Goal: Information Seeking & Learning: Learn about a topic

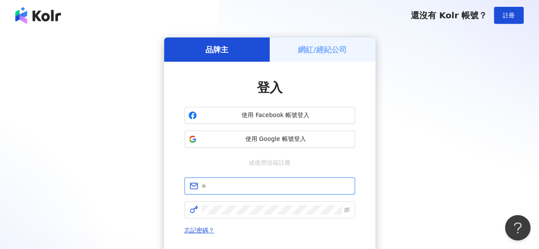
click at [285, 184] on input "text" at bounding box center [275, 185] width 148 height 9
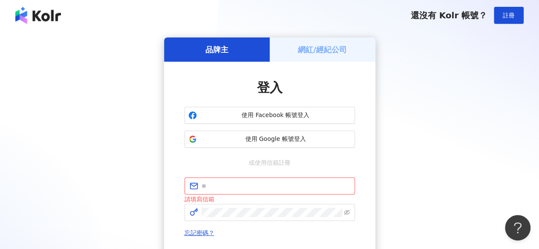
drag, startPoint x: 181, startPoint y: 162, endPoint x: 185, endPoint y: 158, distance: 5.4
click at [181, 162] on div "登入 使用 Facebook 帳號登入 使用 Google 帳號登入 或使用信箱註冊 請填寫信箱 忘記密碼？ 登入 還沒有 Kolr 帳號？ 立即註冊" at bounding box center [269, 182] width 211 height 241
click at [241, 188] on input "text" at bounding box center [275, 185] width 148 height 9
paste input "**********"
type input "**********"
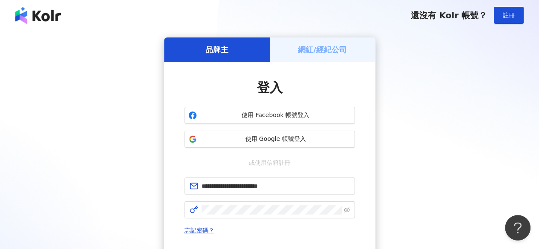
click at [148, 202] on div "**********" at bounding box center [269, 168] width 518 height 263
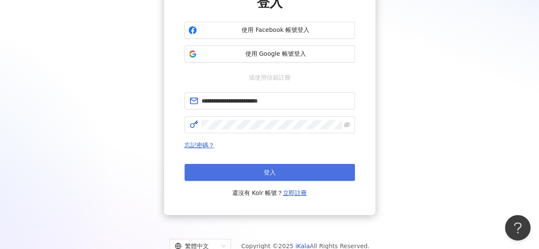
click at [254, 169] on button "登入" at bounding box center [269, 172] width 170 height 17
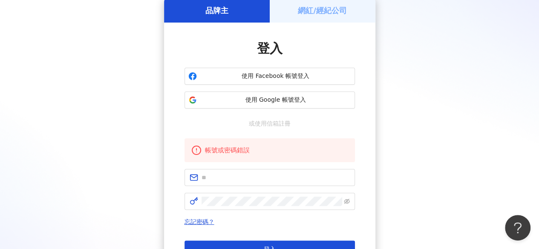
scroll to position [85, 0]
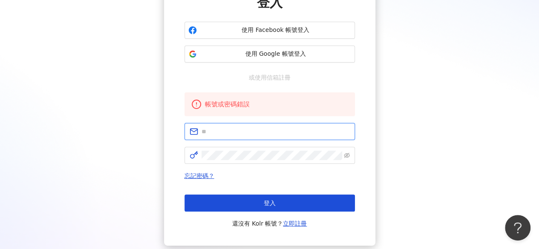
click at [241, 135] on input "text" at bounding box center [275, 131] width 148 height 9
type input "**********"
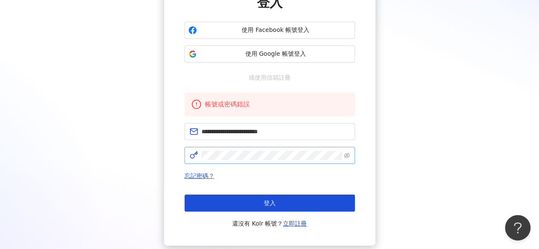
click at [264, 163] on span at bounding box center [269, 155] width 170 height 17
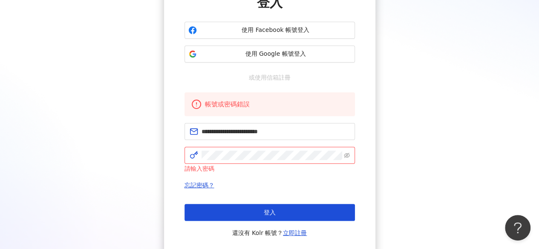
click at [181, 167] on div "**********" at bounding box center [269, 116] width 211 height 279
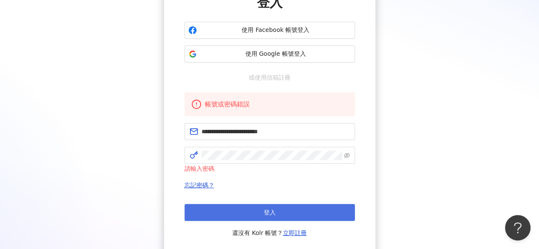
click at [244, 207] on button "登入" at bounding box center [269, 212] width 170 height 17
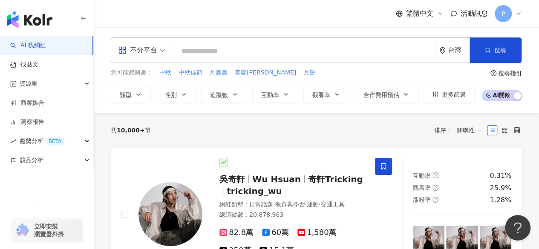
click at [221, 47] on input "search" at bounding box center [304, 51] width 255 height 16
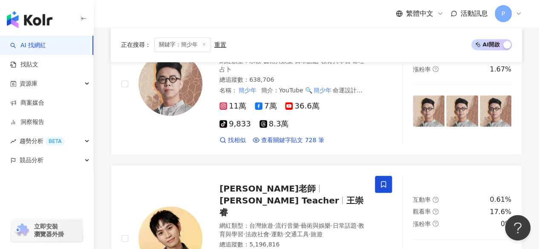
scroll to position [85, 0]
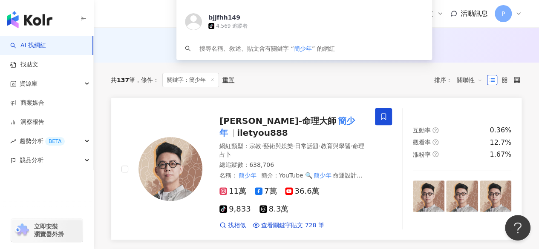
click at [184, 139] on img at bounding box center [170, 169] width 64 height 64
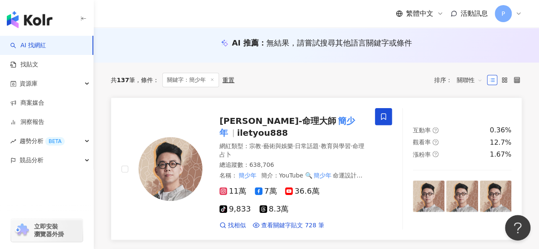
click at [258, 120] on span "桃桃喜-命理大師" at bounding box center [277, 121] width 117 height 10
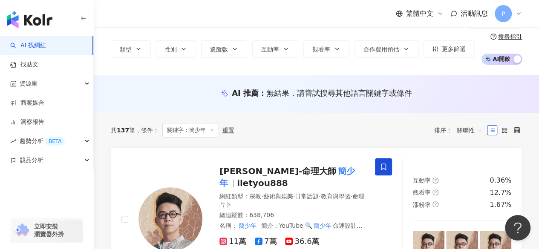
scroll to position [0, 0]
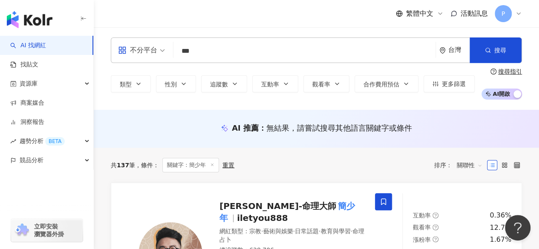
click at [227, 48] on input "***" at bounding box center [304, 51] width 255 height 16
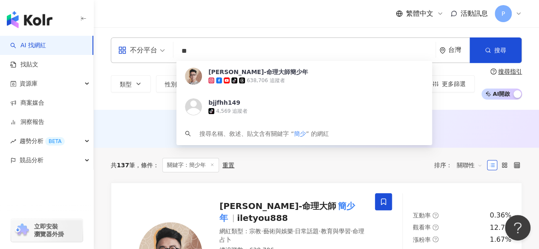
type input "*"
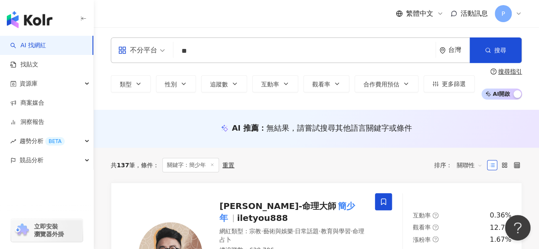
type input "**"
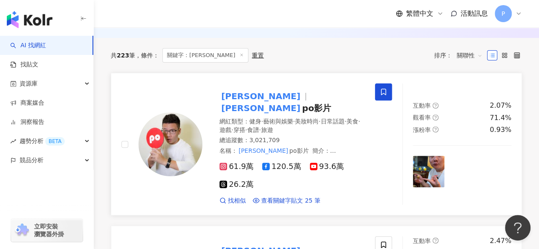
scroll to position [128, 0]
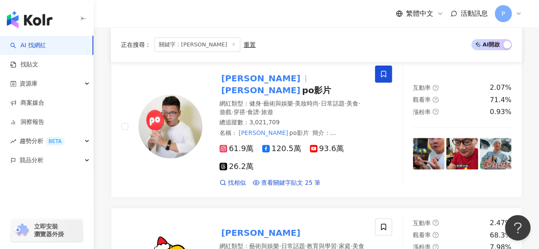
type input "**"
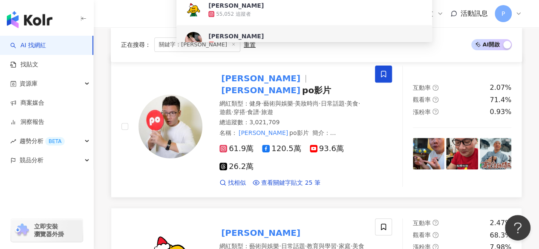
click at [235, 82] on mark "[PERSON_NAME]" at bounding box center [260, 79] width 83 height 14
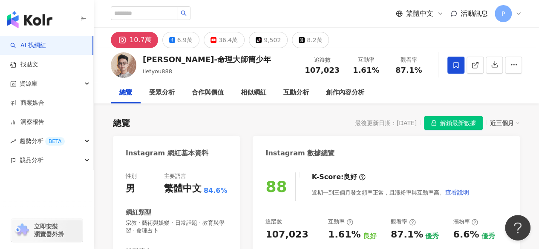
click at [519, 90] on div "總覽 受眾分析 合作與價值 相似網紅 互動分析 創作內容分析" at bounding box center [316, 92] width 411 height 21
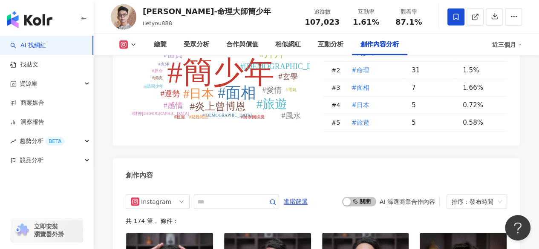
scroll to position [2683, 0]
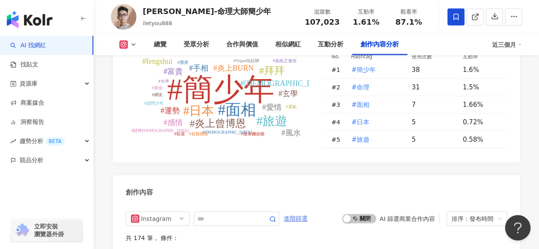
click at [308, 212] on span "進階篩選" at bounding box center [296, 219] width 24 height 14
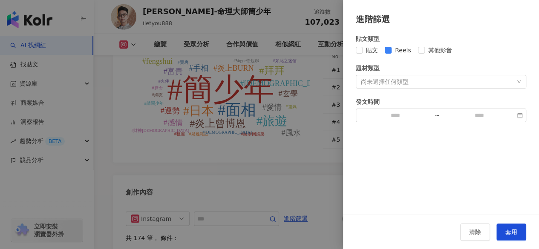
click at [405, 83] on div "尚未選擇任何類型" at bounding box center [385, 81] width 48 height 7
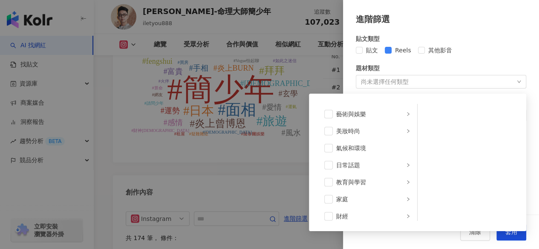
click at [405, 83] on div "尚未選擇任何類型" at bounding box center [385, 81] width 48 height 7
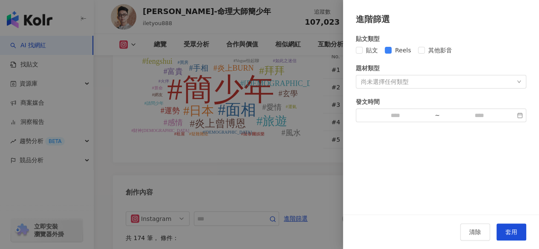
click at [518, 222] on div "清除 套用" at bounding box center [441, 232] width 196 height 35
click at [515, 231] on span "套用" at bounding box center [511, 232] width 12 height 7
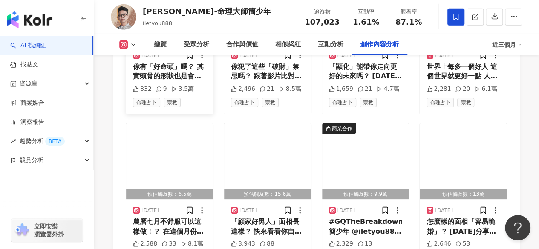
scroll to position [3074, 0]
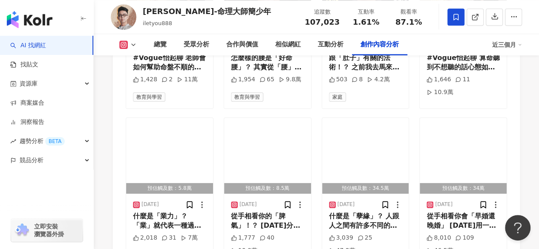
scroll to position [3633, 0]
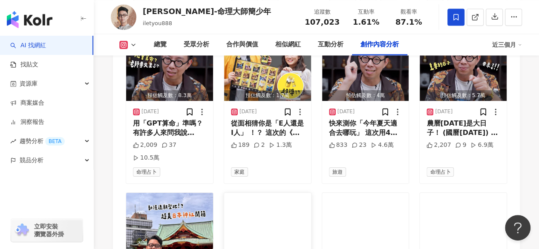
scroll to position [4097, 0]
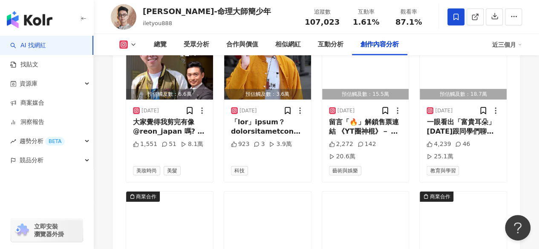
scroll to position [4568, 0]
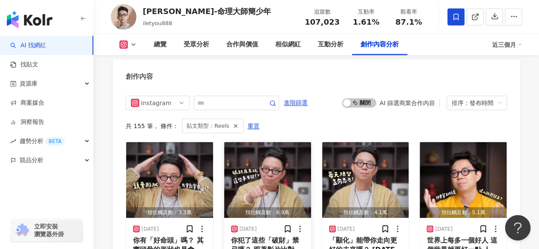
scroll to position [2817, 0]
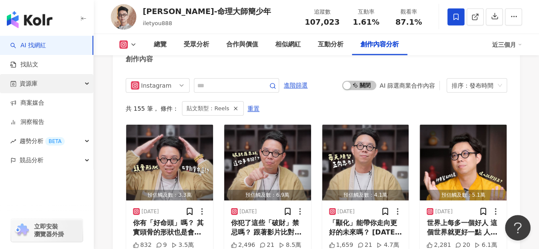
click at [89, 85] on div "資源庫" at bounding box center [46, 83] width 93 height 19
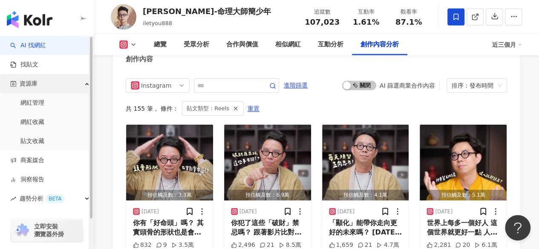
click at [89, 85] on div "button" at bounding box center [91, 142] width 5 height 213
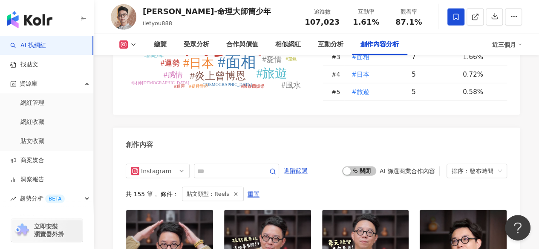
scroll to position [2732, 0]
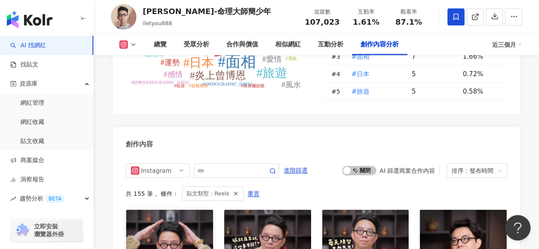
click at [173, 210] on img "button" at bounding box center [169, 248] width 87 height 76
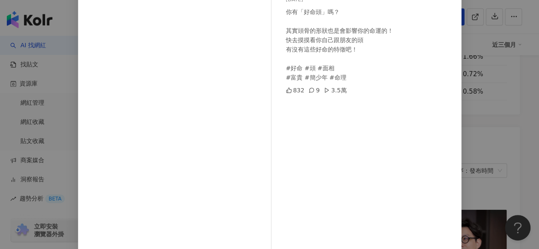
scroll to position [0, 0]
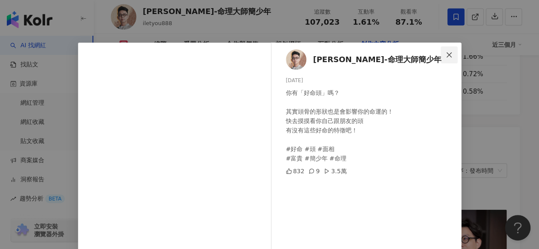
click at [446, 55] on icon "close" at bounding box center [449, 55] width 7 height 7
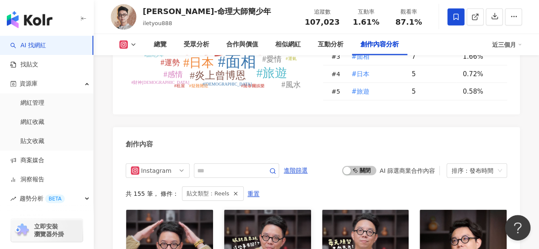
click at [283, 210] on img "button" at bounding box center [267, 248] width 87 height 76
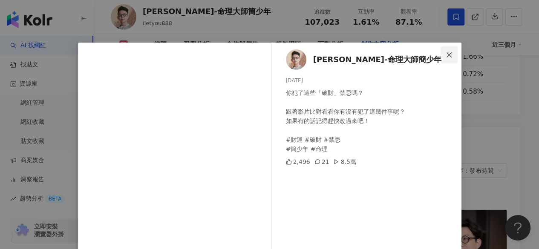
click at [440, 55] on span "Close" at bounding box center [448, 55] width 17 height 7
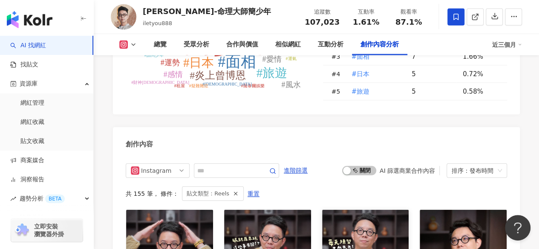
click at [397, 210] on img "button" at bounding box center [365, 248] width 87 height 76
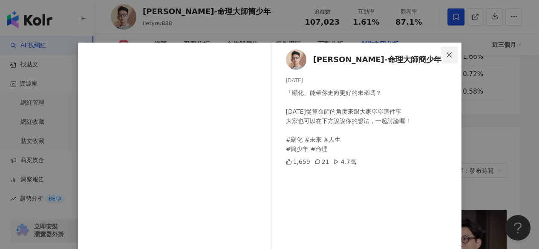
click at [453, 53] on span "Close" at bounding box center [448, 55] width 17 height 7
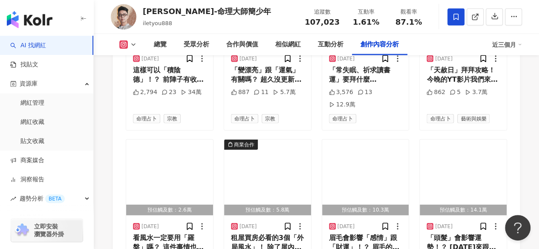
scroll to position [4137, 0]
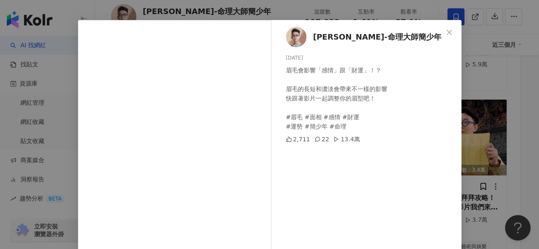
scroll to position [0, 0]
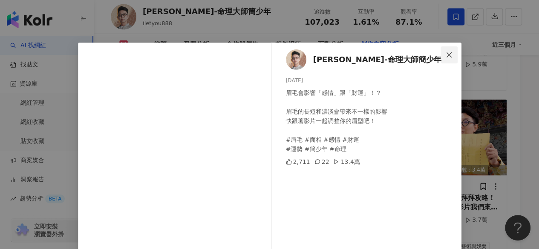
click at [446, 55] on icon "close" at bounding box center [449, 55] width 7 height 7
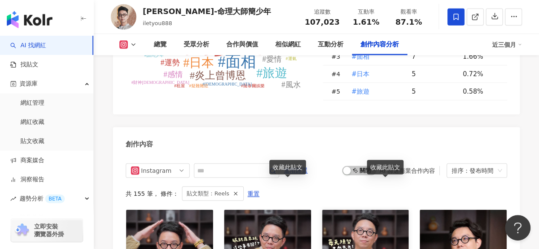
scroll to position [2774, 0]
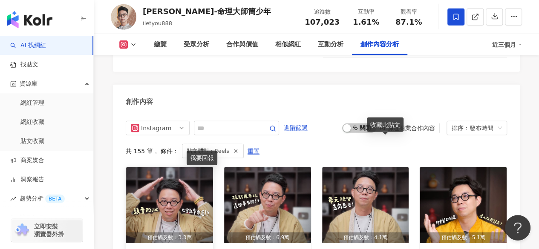
click at [195, 233] on div "預估觸及數：3.3萬" at bounding box center [169, 238] width 87 height 11
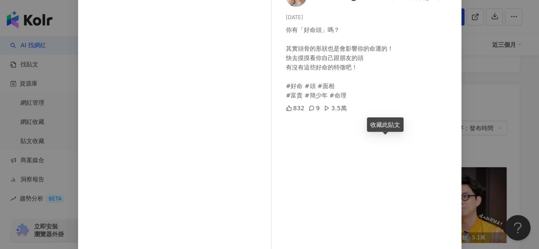
scroll to position [0, 0]
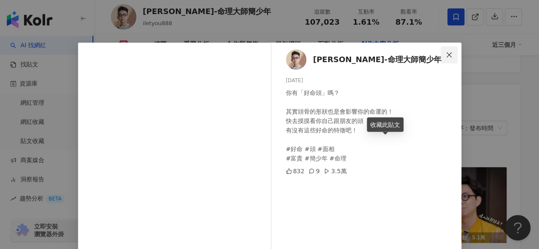
click at [447, 52] on icon "close" at bounding box center [449, 55] width 7 height 7
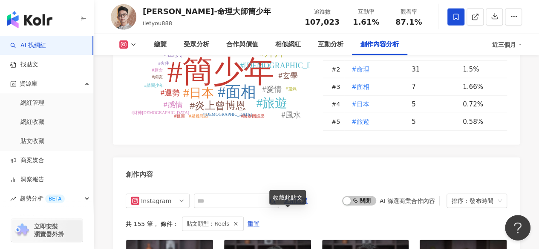
scroll to position [2689, 0]
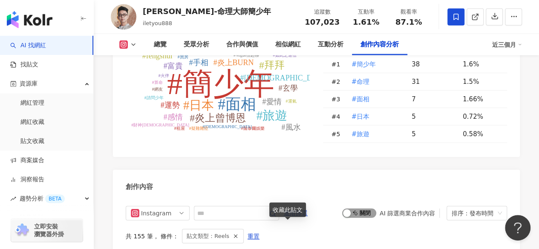
click at [357, 209] on span "啟動 關閉" at bounding box center [359, 213] width 34 height 9
click at [345, 210] on div "button" at bounding box center [347, 214] width 8 height 8
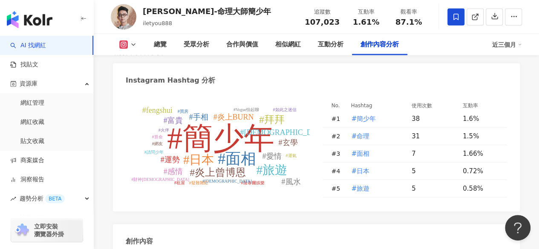
scroll to position [2606, 0]
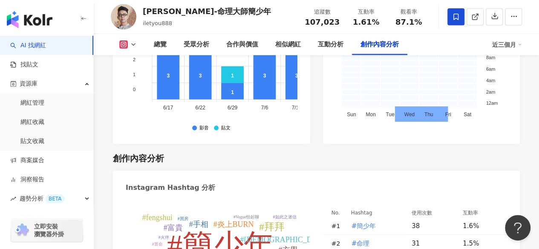
scroll to position [2521, 0]
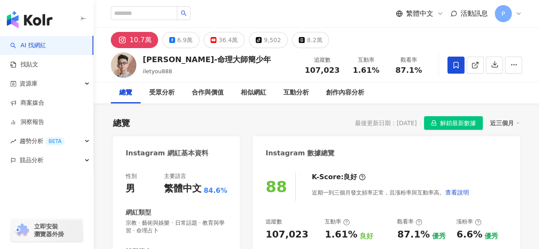
click at [219, 42] on div "36.4萬" at bounding box center [228, 40] width 19 height 12
click at [232, 42] on div "36.4萬" at bounding box center [228, 40] width 19 height 12
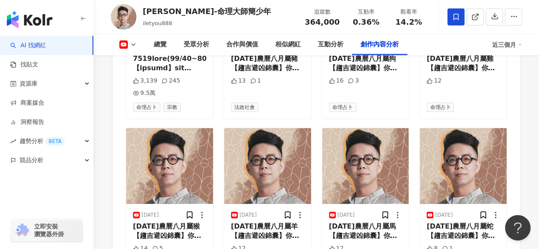
scroll to position [2833, 0]
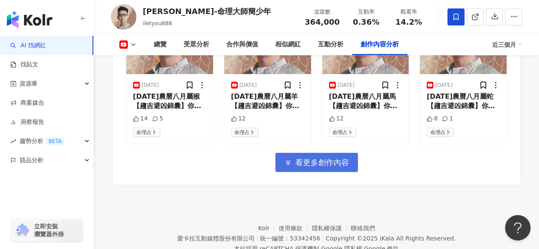
click at [299, 158] on span "看更多創作內容" at bounding box center [322, 162] width 54 height 9
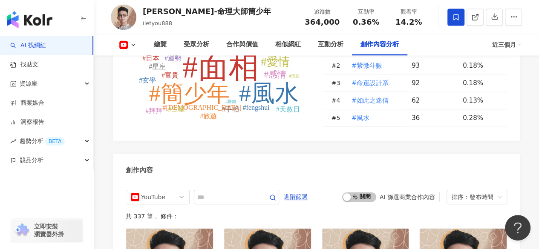
scroll to position [2364, 0]
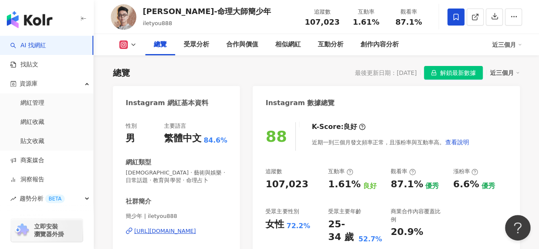
scroll to position [8, 0]
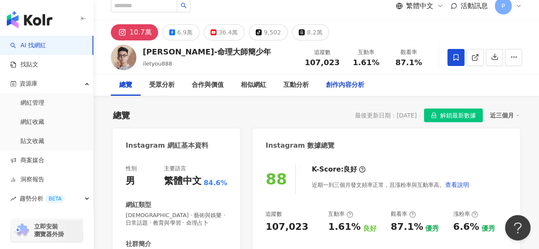
click at [345, 87] on div "創作內容分析" at bounding box center [345, 85] width 38 height 10
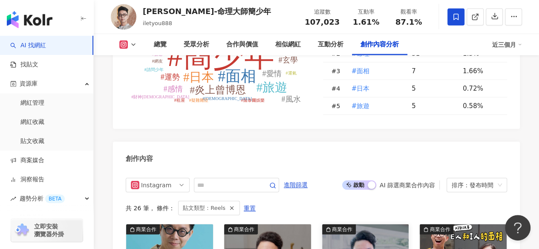
scroll to position [2717, 0]
click at [362, 181] on span "啟動 關閉" at bounding box center [359, 185] width 34 height 9
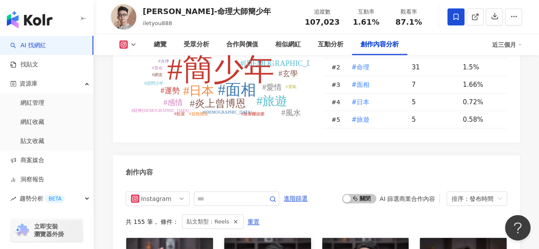
scroll to position [2691, 0]
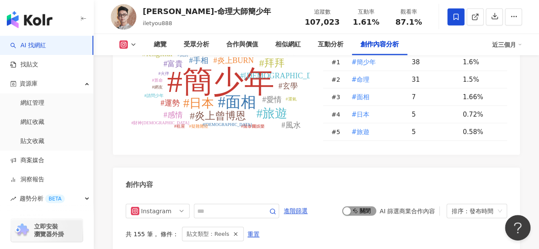
click at [349, 207] on div "button" at bounding box center [347, 211] width 8 height 8
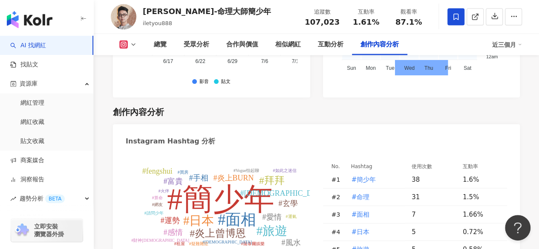
scroll to position [2521, 0]
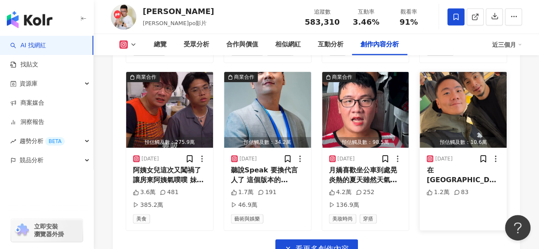
scroll to position [2896, 0]
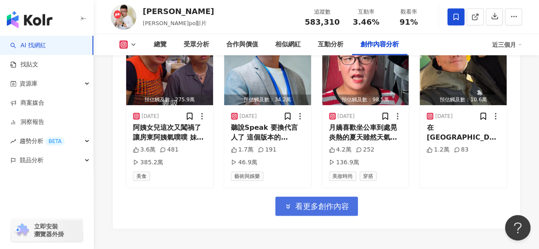
click at [334, 202] on span "看更多創作內容" at bounding box center [322, 206] width 54 height 9
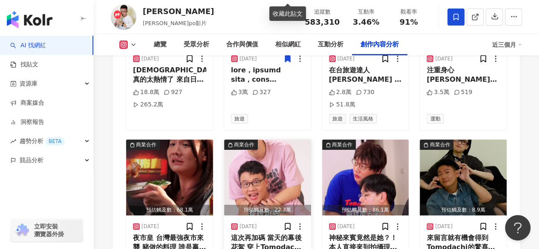
scroll to position [3067, 0]
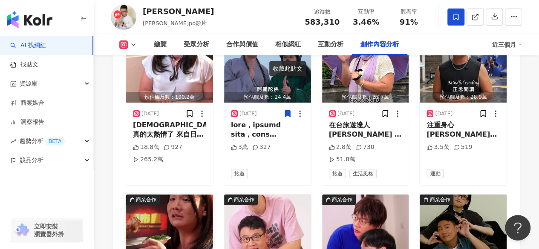
click at [168, 195] on img "button" at bounding box center [169, 233] width 87 height 76
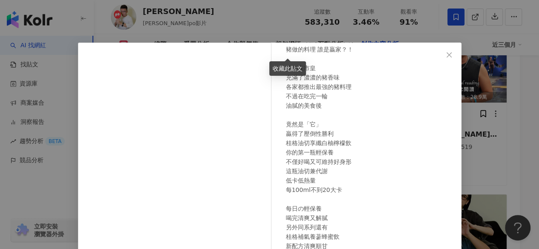
scroll to position [62, 0]
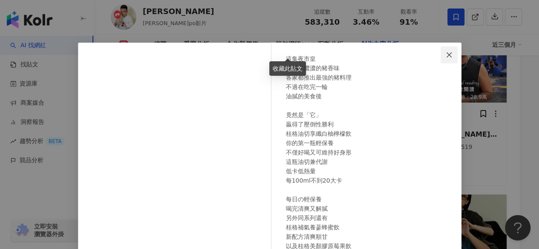
click at [447, 52] on icon "close" at bounding box center [449, 55] width 7 height 7
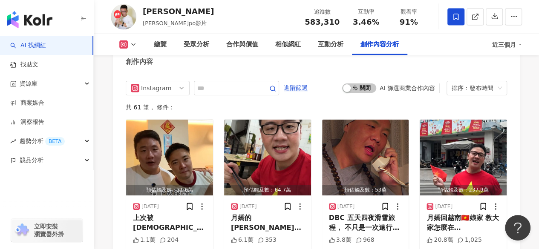
scroll to position [2343, 0]
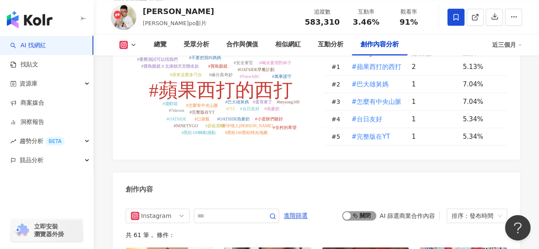
click at [353, 211] on span "啟動 關閉" at bounding box center [359, 215] width 34 height 9
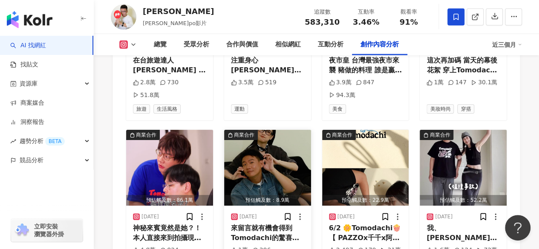
scroll to position [2839, 0]
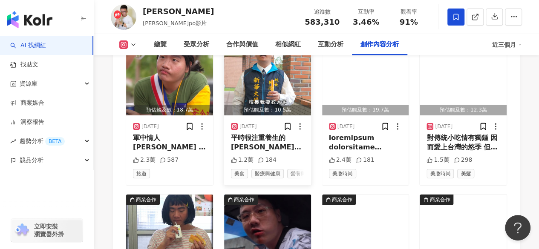
scroll to position [3307, 0]
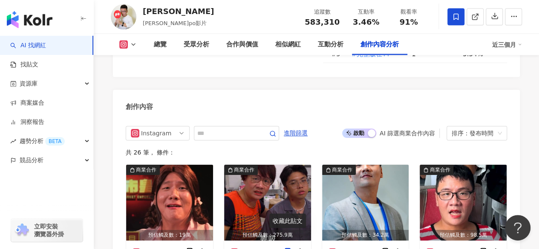
scroll to position [2413, 0]
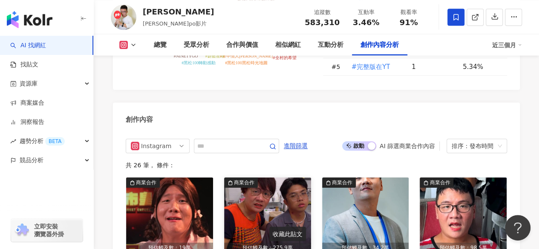
click at [265, 178] on img "button" at bounding box center [267, 216] width 87 height 76
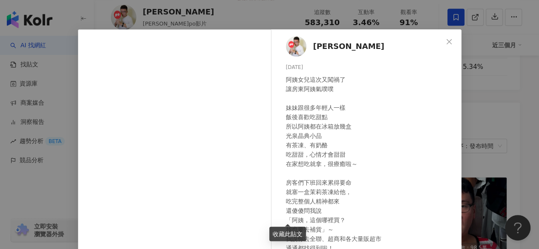
scroll to position [0, 0]
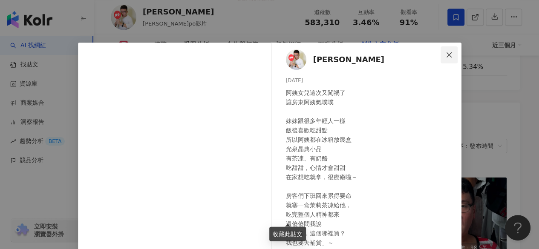
click at [446, 54] on icon "close" at bounding box center [449, 55] width 7 height 7
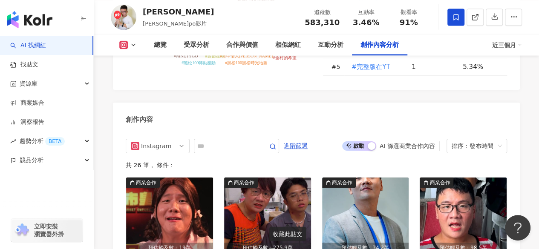
click at [357, 141] on span "啟動 關閉" at bounding box center [359, 145] width 34 height 9
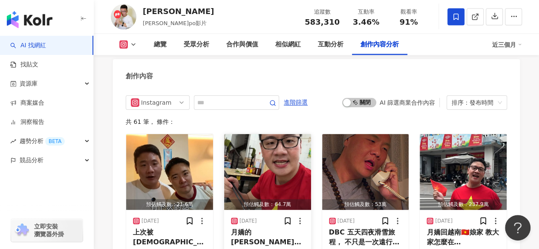
scroll to position [2498, 0]
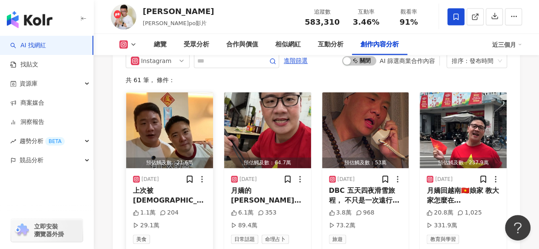
click at [197, 99] on img "button" at bounding box center [169, 130] width 87 height 76
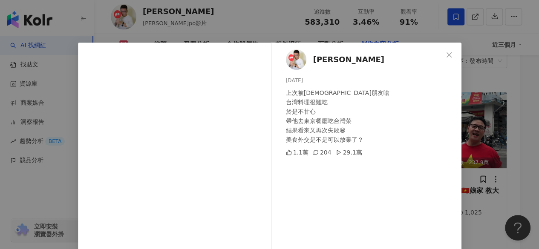
scroll to position [43, 0]
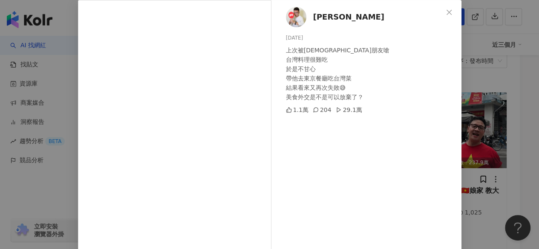
click at [492, 81] on div "阿翰 2025/9/13 上次被日本朋友嗆 台灣料理很難吃 於是不甘心 帶他去東京餐廳吃台灣菜 結果看來又再次失敗😅 美食外交是不是可以放棄了？ 1.1萬 2…" at bounding box center [269, 124] width 539 height 249
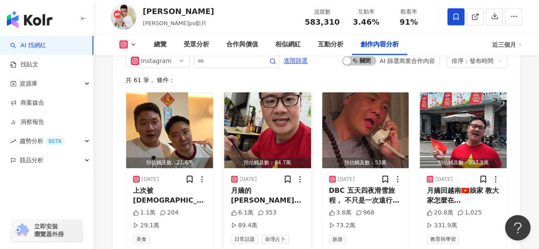
click at [300, 92] on img "button" at bounding box center [267, 130] width 87 height 76
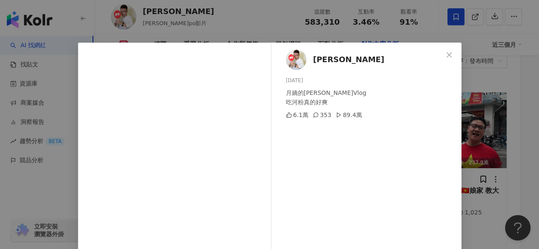
click at [473, 86] on div "阿翰 2025/9/10 月嬌的胡志明Vlog 吃河粉真的好爽 6.1萬 353 89.4萬 查看原始貼文" at bounding box center [269, 124] width 539 height 249
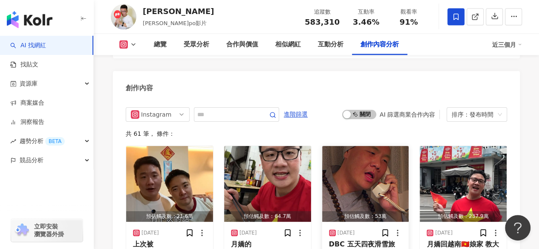
scroll to position [2498, 0]
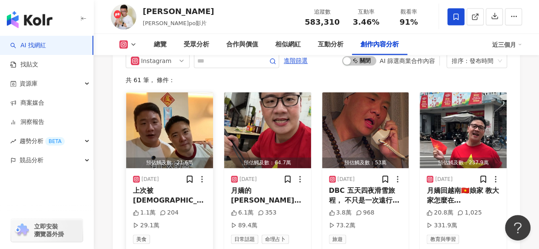
click at [192, 92] on img "button" at bounding box center [169, 130] width 87 height 76
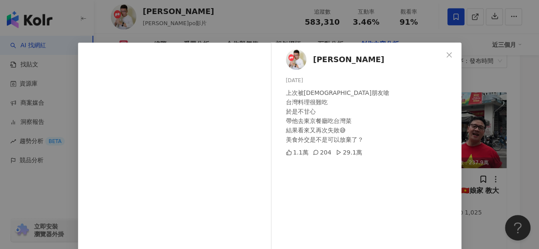
click at [354, 65] on div "阿翰 2025/9/13 上次被日本朋友嗆 台灣料理很難吃 於是不甘心 帶他去東京餐廳吃台灣菜 結果看來又再次失敗😅 美食外交是不是可以放棄了？ 1.1萬 2…" at bounding box center [369, 195] width 186 height 305
click at [446, 59] on button "Close" at bounding box center [448, 54] width 17 height 17
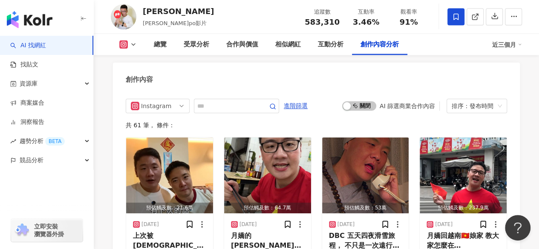
scroll to position [2453, 0]
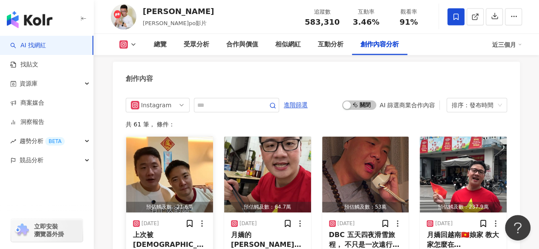
click at [192, 137] on img "button" at bounding box center [169, 175] width 87 height 76
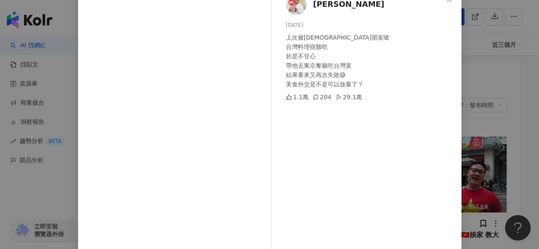
scroll to position [43, 0]
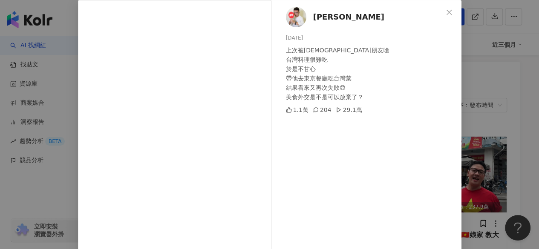
click at [473, 162] on div "阿翰 2025/9/13 上次被日本朋友嗆 台灣料理很難吃 於是不甘心 帶他去東京餐廳吃台灣菜 結果看來又再次失敗😅 美食外交是不是可以放棄了？ 1.1萬 2…" at bounding box center [269, 124] width 539 height 249
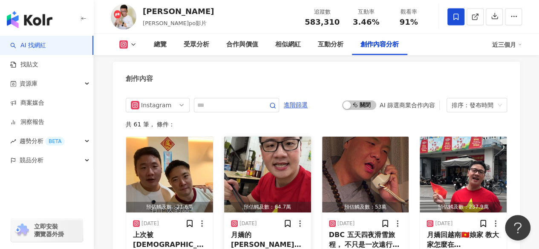
click at [301, 138] on img "button" at bounding box center [267, 175] width 87 height 76
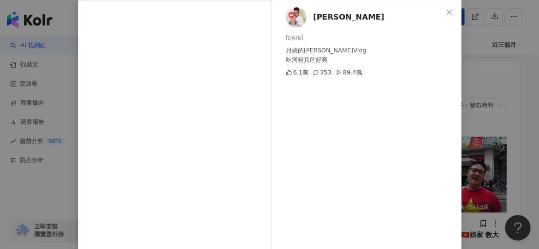
scroll to position [85, 0]
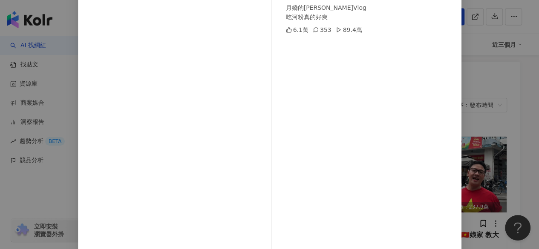
click at [475, 102] on div "阿翰 2025/9/10 月嬌的胡志明Vlog 吃河粉真的好爽 6.1萬 353 89.4萬 查看原始貼文" at bounding box center [269, 124] width 539 height 249
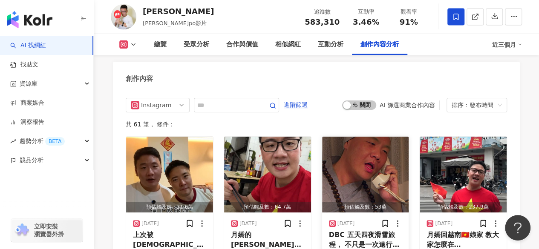
click at [379, 137] on img "button" at bounding box center [365, 175] width 87 height 76
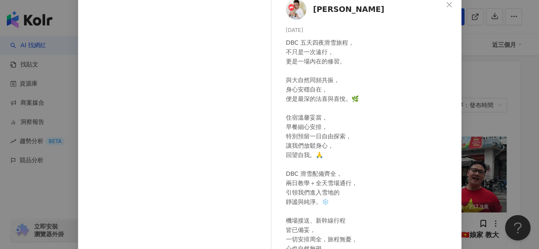
scroll to position [48, 0]
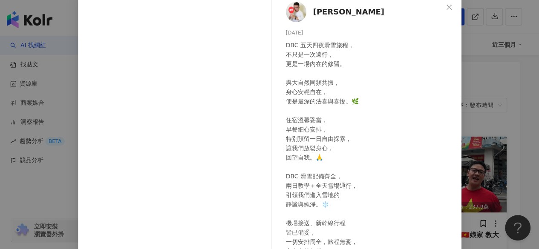
click at [483, 145] on div "阿翰 2025/9/4 DBC 五天四夜滑雪旅程， 不只是一次遠行， 更是一場內在的修習。 與大自然同頻共振， 身心安穩自在， 便是最深的法喜與喜悅。🌿 住宿…" at bounding box center [269, 124] width 539 height 249
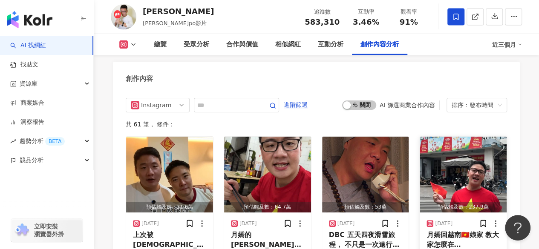
click at [469, 137] on img "button" at bounding box center [463, 175] width 87 height 76
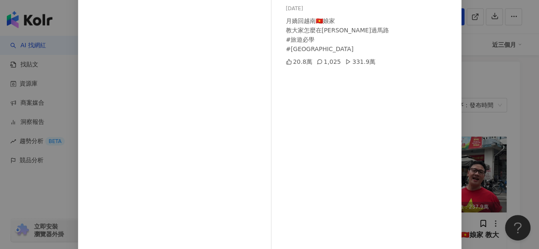
scroll to position [85, 0]
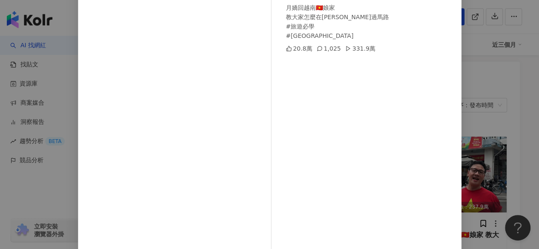
click at [481, 157] on div "阿翰 2025/9/2 月嬌回越南🇻🇳娘家 教大家怎麼在胡志明過馬路 #旅遊必學 #vietnam 20.8萬 1,025 331.9萬 查看原始貼文" at bounding box center [269, 124] width 539 height 249
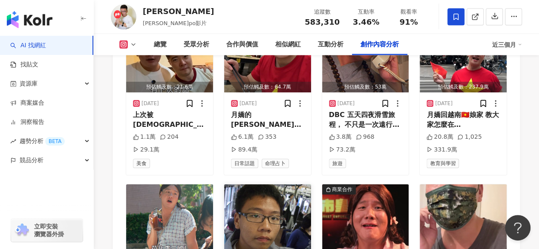
scroll to position [2581, 0]
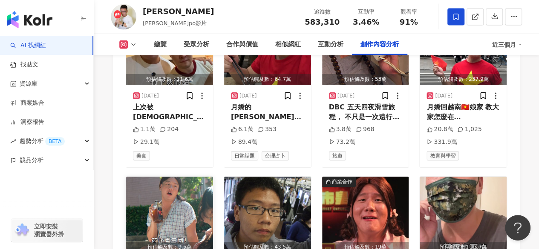
click at [184, 177] on img "button" at bounding box center [169, 215] width 87 height 76
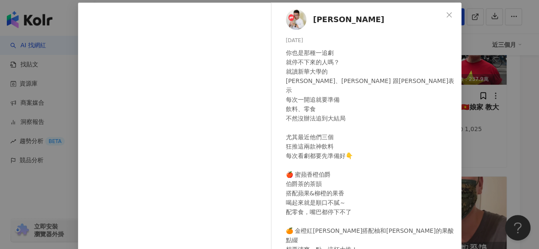
scroll to position [21, 0]
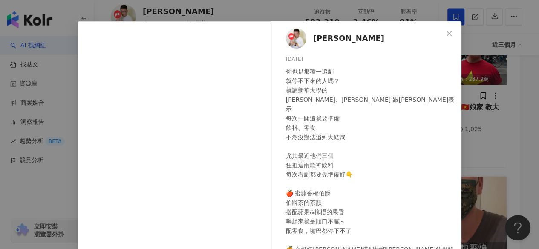
click at [480, 157] on div "阿翰 2025/8/26 你也是那種一追劇 就停不下來的人嗎？ 就讀新華大學的 筱婷、Angela 跟孟傑表示 每次一開追就要準備 飲料、零食 不然沒辦法追到…" at bounding box center [269, 124] width 539 height 249
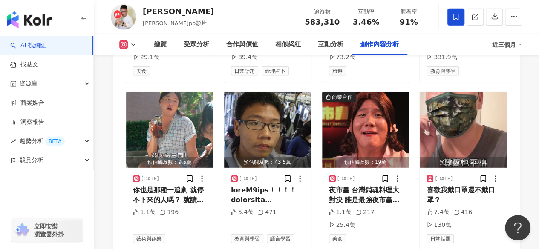
scroll to position [2666, 0]
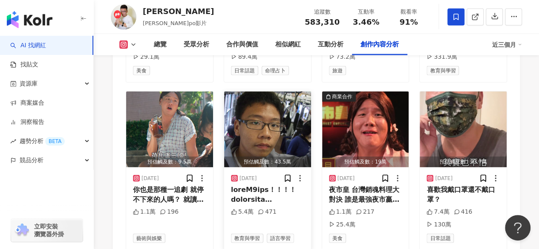
click at [268, 101] on img "button" at bounding box center [267, 130] width 87 height 76
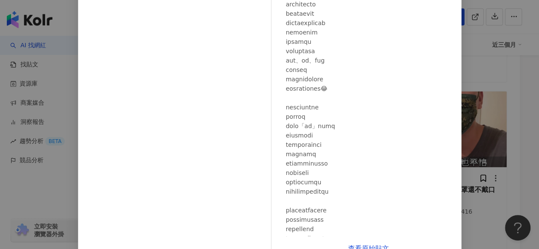
scroll to position [85, 0]
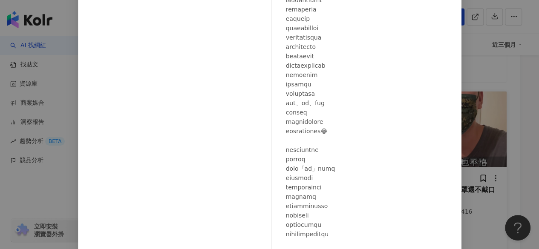
click at [459, 110] on div "阿翰 2025/8/25 5.4萬 471 查看原始貼文" at bounding box center [269, 124] width 539 height 249
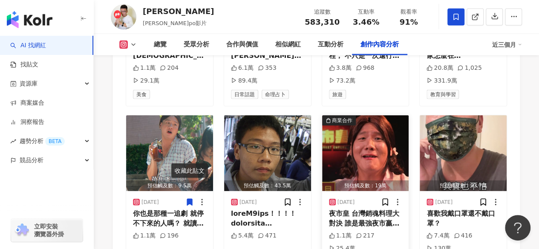
scroll to position [2624, 0]
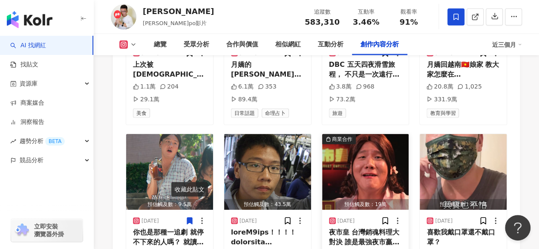
click at [363, 134] on img "button" at bounding box center [365, 172] width 87 height 76
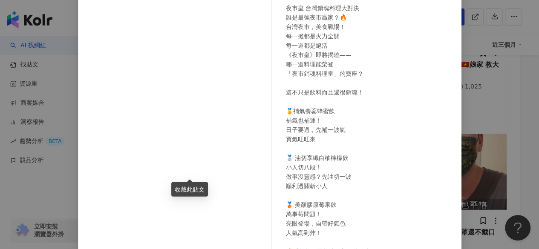
scroll to position [0, 0]
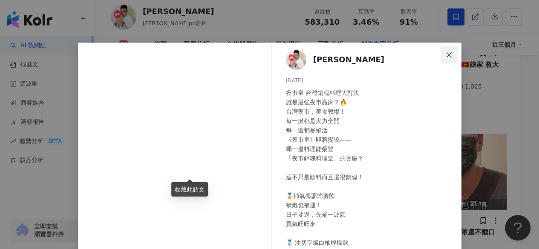
click at [450, 54] on span "Close" at bounding box center [448, 55] width 17 height 7
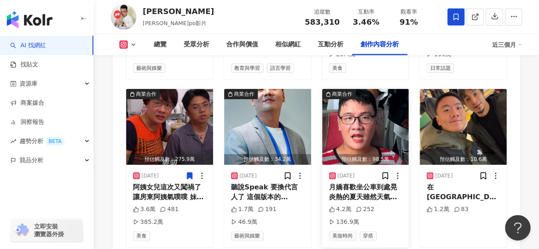
scroll to position [2879, 0]
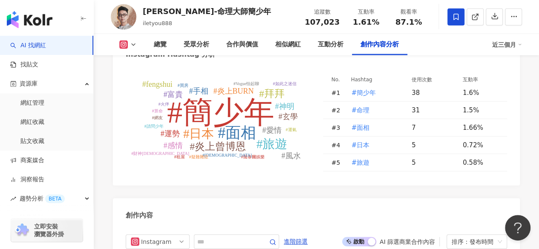
scroll to position [2691, 0]
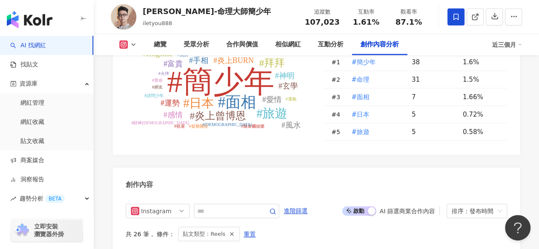
click at [367, 207] on button "啟動 關閉" at bounding box center [359, 211] width 34 height 9
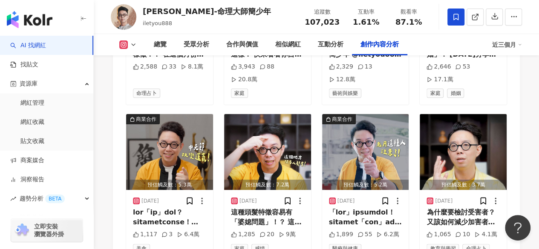
scroll to position [3160, 0]
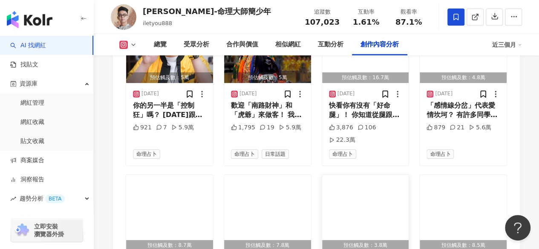
scroll to position [3373, 0]
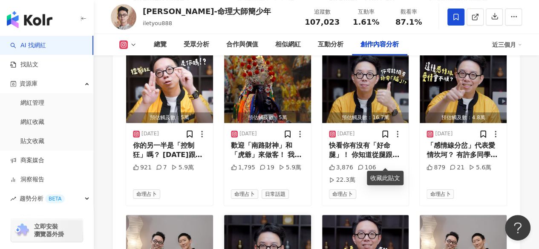
click at [289, 215] on img "button" at bounding box center [267, 253] width 87 height 76
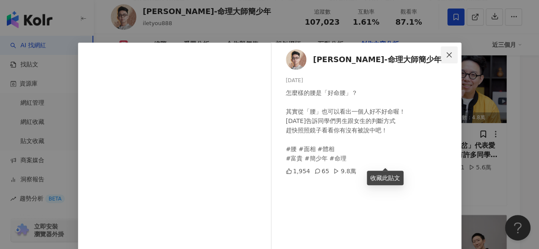
click at [450, 56] on span "Close" at bounding box center [448, 55] width 17 height 7
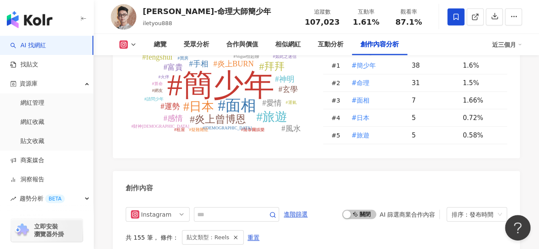
scroll to position [2521, 0]
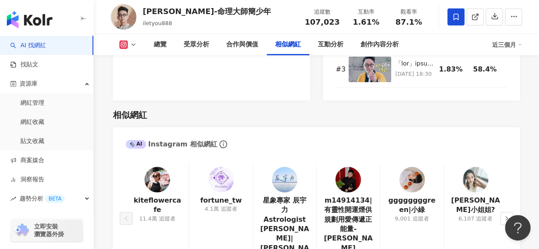
scroll to position [1584, 0]
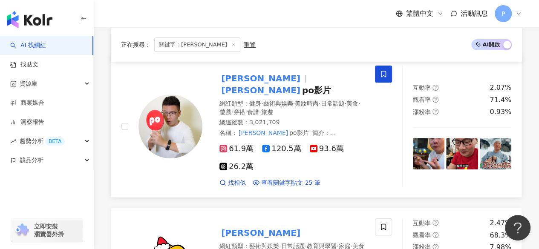
click at [233, 76] on mark "[PERSON_NAME]" at bounding box center [260, 79] width 83 height 14
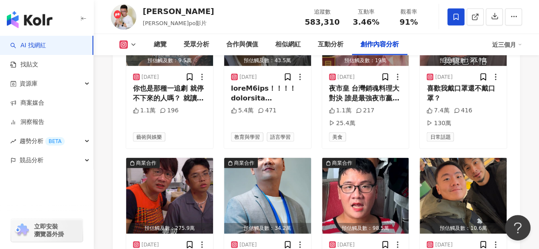
scroll to position [2769, 0]
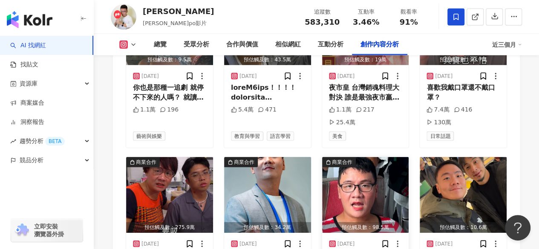
click at [342, 157] on img "button" at bounding box center [365, 195] width 87 height 76
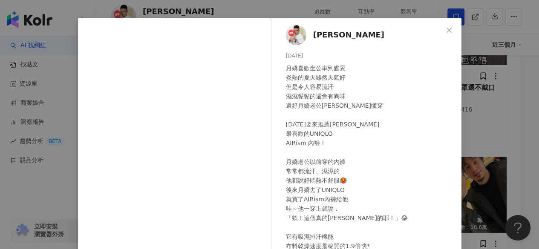
scroll to position [43, 0]
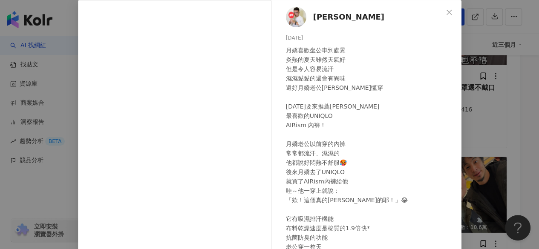
click at [501, 137] on div "阿翰 2025/8/5 月嬌喜歡坐公車到處晃 炎熱的夏天雖然天氣好 但是令人容易流汗 濕濕黏黏的還會有異味 還好月嬌老公阿宏懂穿 今天要來推薦阿宏 最喜歡的U…" at bounding box center [269, 124] width 539 height 249
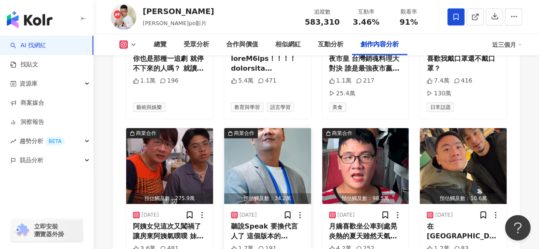
scroll to position [2811, 0]
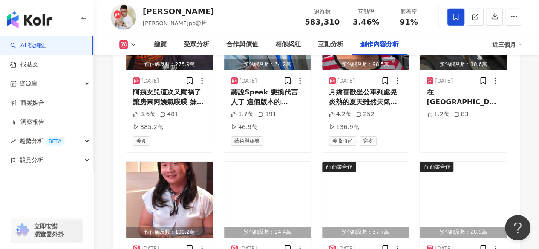
scroll to position [2939, 0]
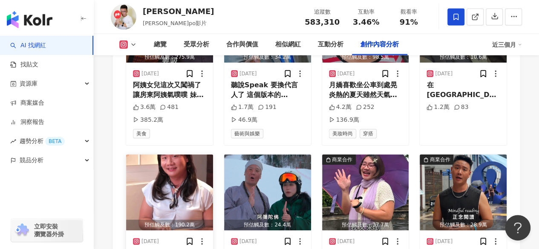
click at [177, 155] on img "button" at bounding box center [169, 193] width 87 height 76
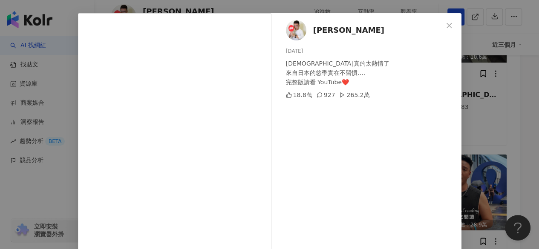
scroll to position [43, 0]
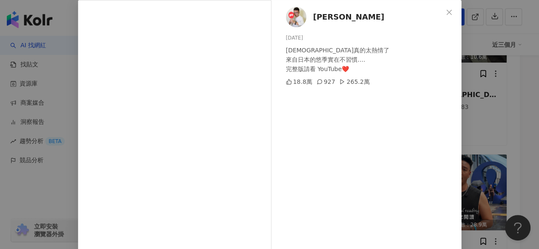
click at [477, 154] on div "阿翰 2025/7/10 台灣人真的太熱情了 來自日本的悠季實在不習慣…. 完整版請看 YouTube❤️ 18.8萬 927 265.2萬 查看原始貼文" at bounding box center [269, 124] width 539 height 249
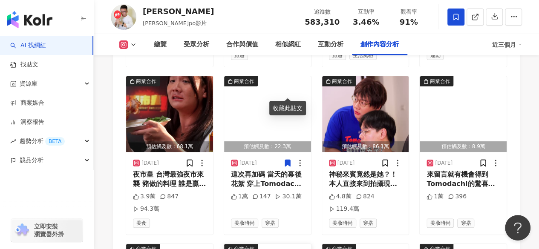
scroll to position [3365, 0]
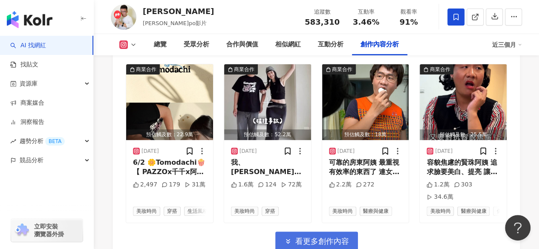
click at [312, 232] on button "看更多創作內容" at bounding box center [316, 241] width 83 height 19
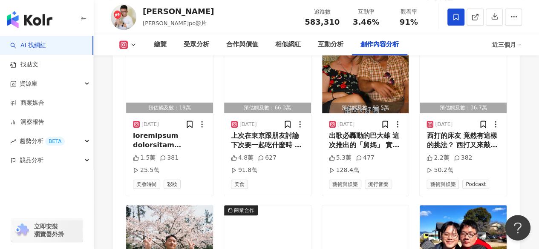
scroll to position [3578, 0]
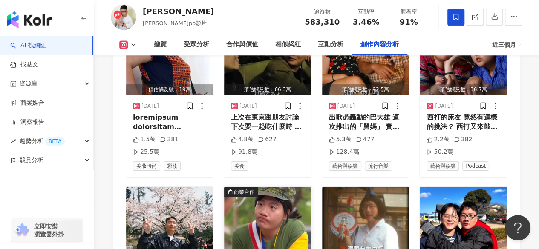
click at [264, 187] on img "button" at bounding box center [267, 225] width 87 height 76
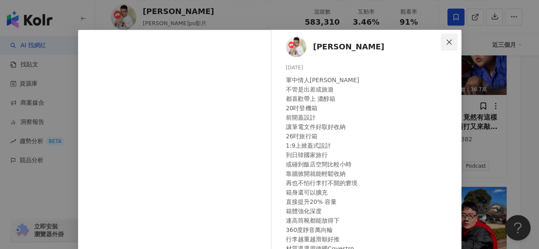
scroll to position [0, 0]
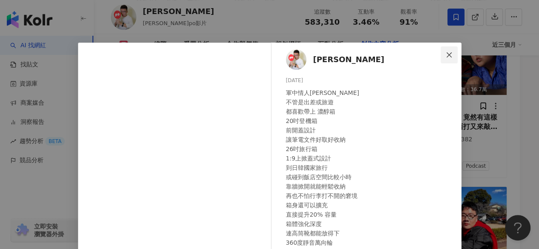
click at [446, 59] on button "Close" at bounding box center [448, 54] width 17 height 17
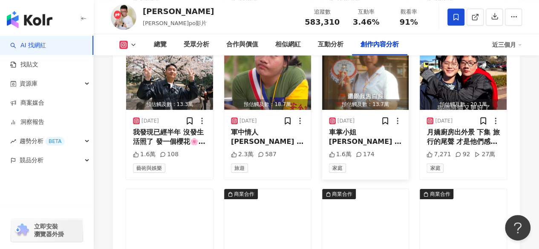
scroll to position [3791, 0]
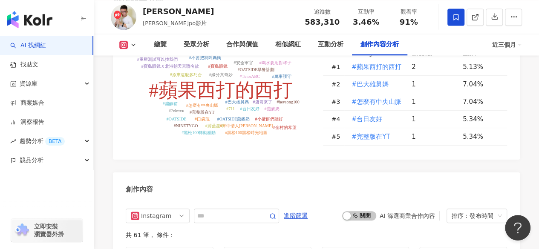
scroll to position [2470, 0]
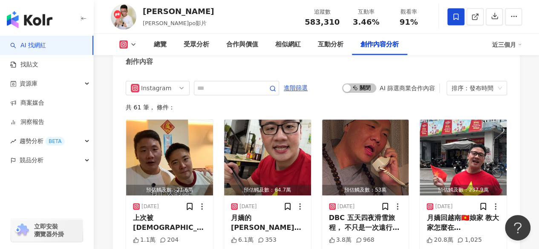
drag, startPoint x: 472, startPoint y: 109, endPoint x: 519, endPoint y: 109, distance: 46.9
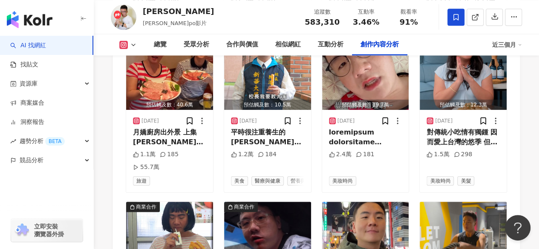
scroll to position [3885, 0]
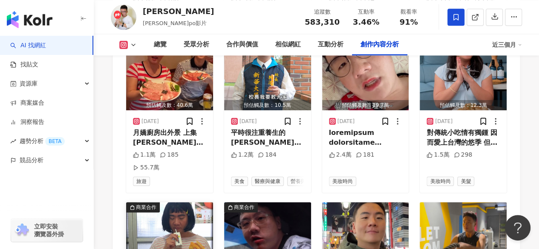
click at [191, 202] on img "button" at bounding box center [169, 240] width 87 height 76
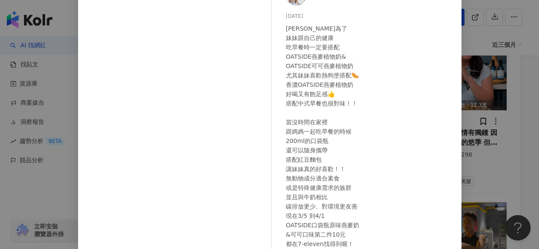
scroll to position [64, 0]
click at [481, 93] on div "阿翰 2025/3/7 房東阿姨為了 妹妹跟自己的健康 吃早餐時一定要搭配 OATSIDE燕麥植物奶& OATSIDE可可燕麥植物奶 尤其妹妹喜歡熱狗堡搭配🌭…" at bounding box center [269, 124] width 539 height 249
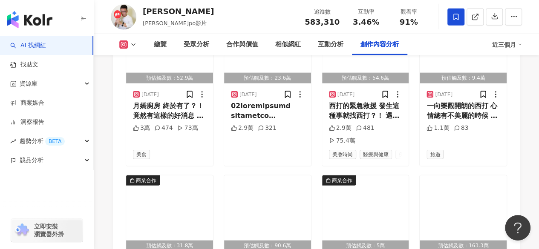
scroll to position [4279, 0]
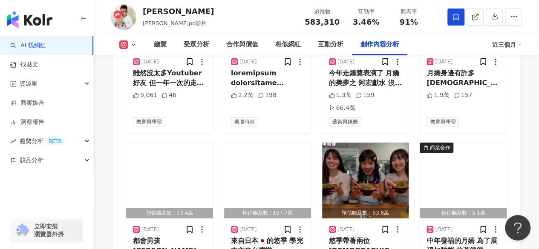
scroll to position [4795, 0]
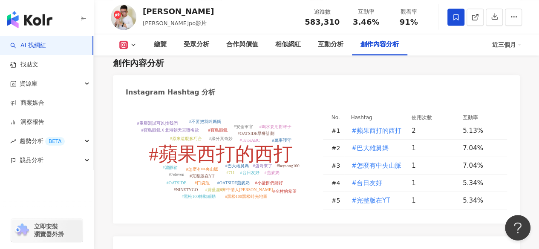
scroll to position [2255, 0]
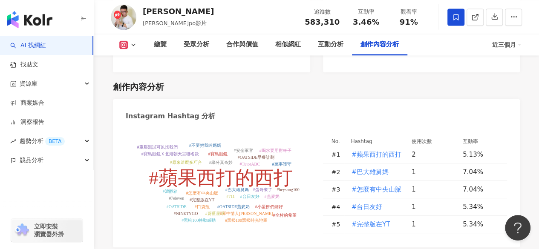
click at [189, 152] on tspan "#寶島眼鏡Ｘ北港朝天宮聯名款" at bounding box center [170, 154] width 58 height 5
type input "**********"
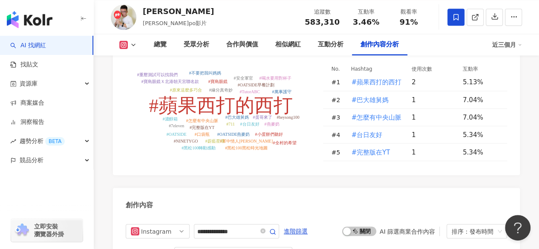
scroll to position [2455, 0]
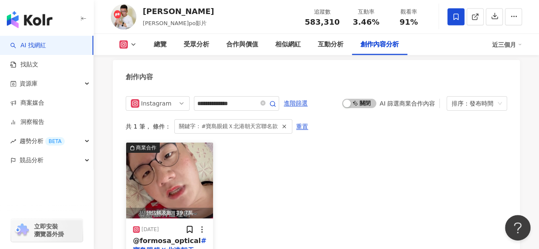
click at [198, 237] on mark "#寶島眼鏡Ｘ北港朝天宮聯名款" at bounding box center [170, 250] width 74 height 27
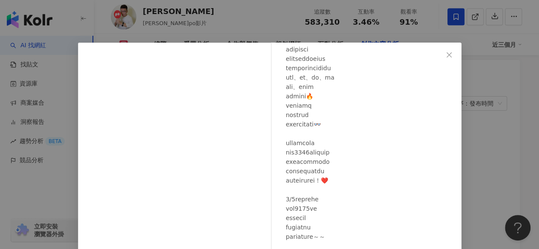
scroll to position [90, 0]
click at [446, 54] on icon "close" at bounding box center [449, 55] width 7 height 7
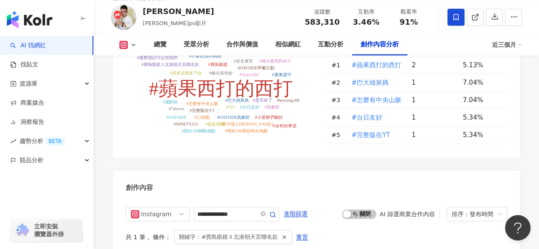
scroll to position [2413, 0]
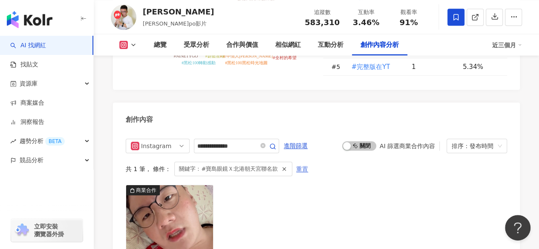
click at [296, 163] on span "重置" at bounding box center [302, 170] width 12 height 14
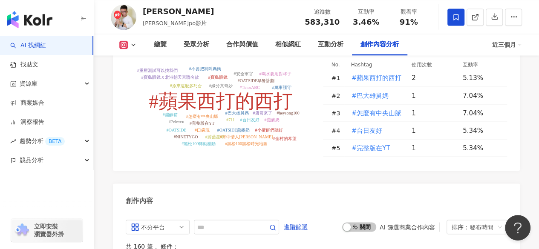
scroll to position [2327, 0]
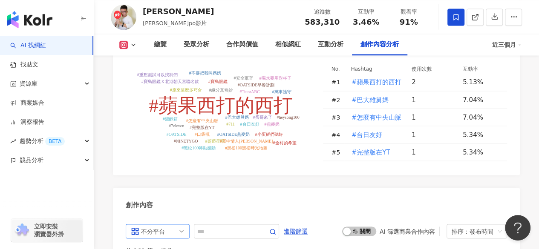
click at [155, 224] on div "不分平台" at bounding box center [155, 231] width 28 height 14
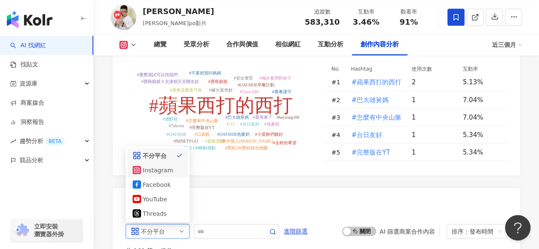
click at [164, 165] on div "Instagram" at bounding box center [157, 169] width 28 height 9
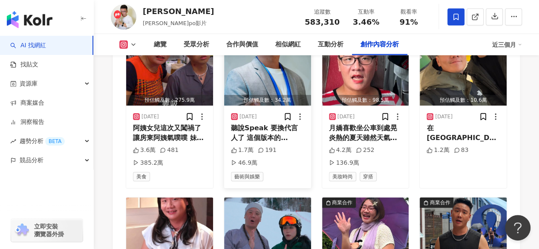
scroll to position [2966, 0]
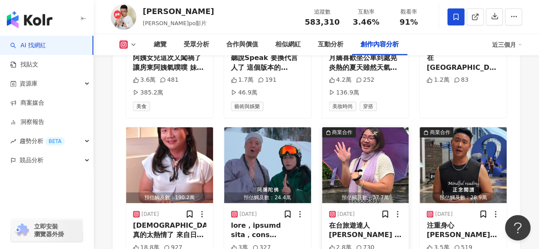
click at [340, 127] on img "button" at bounding box center [365, 165] width 87 height 76
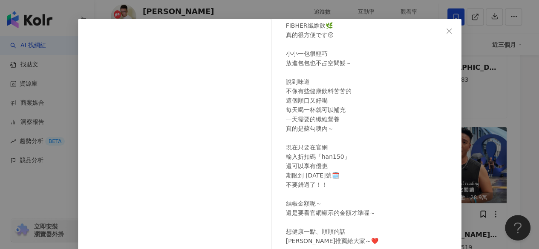
scroll to position [43, 0]
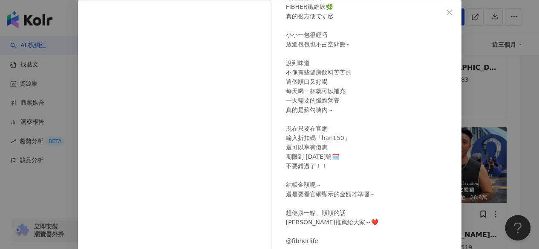
click at [489, 143] on div "阿翰 2025/7/1 在台旅遊達人 佐藤南 喜歡到處走走逛逛 時常在外走跳的她 總是會記得喝 FIBHER纖維飲🌿 真的很方便です😚 小小一包很輕巧 放進包…" at bounding box center [269, 124] width 539 height 249
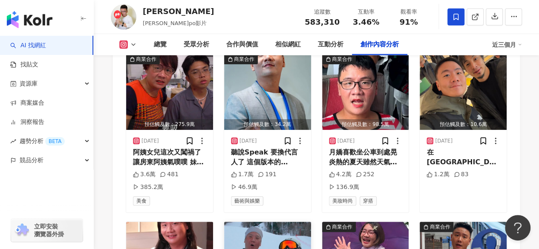
scroll to position [2924, 0]
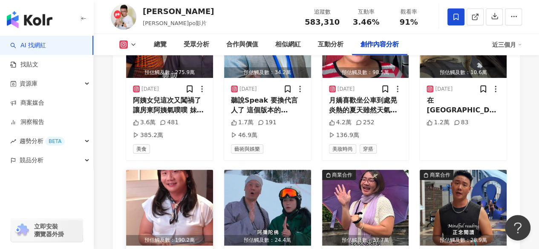
click at [193, 170] on img "button" at bounding box center [169, 208] width 87 height 76
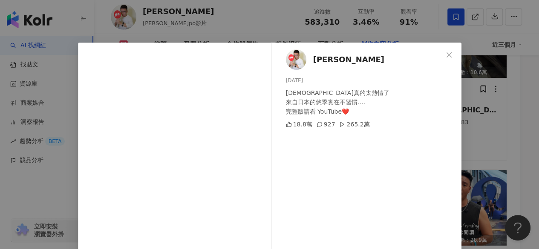
click at [480, 148] on div "阿翰 2025/7/10 台灣人真的太熱情了 來自日本的悠季實在不習慣…. 完整版請看 YouTube❤️ 18.8萬 927 265.2萬 查看原始貼文" at bounding box center [269, 124] width 539 height 249
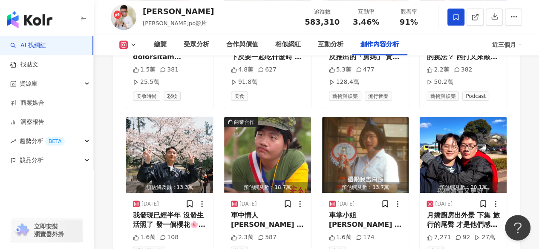
scroll to position [3605, 0]
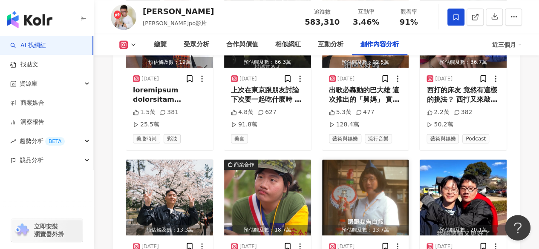
click at [360, 160] on img "button" at bounding box center [365, 198] width 87 height 76
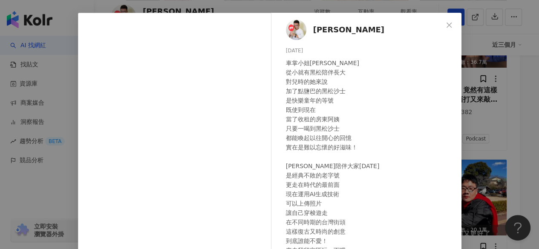
scroll to position [43, 0]
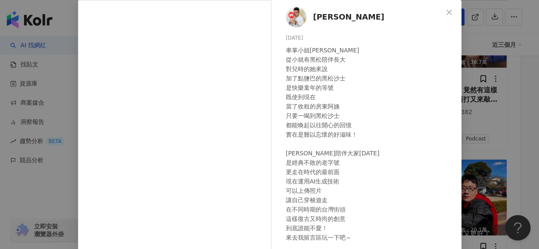
click at [475, 120] on div "阿翰 2025/4/3 車掌小姐廖麗珠 從小就有黑松陪伴長大 對兒時的她來說 加了點鹽巴的黑松沙士 是快樂童年的等號 既使到現在 當了收租的房東阿姨 只要一喝…" at bounding box center [269, 124] width 539 height 249
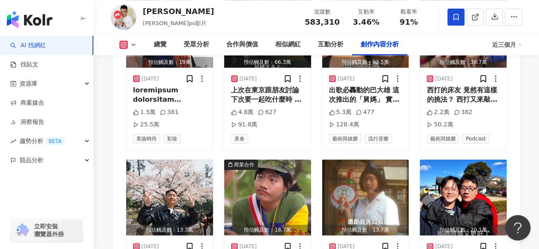
click at [475, 160] on img "button" at bounding box center [463, 198] width 87 height 76
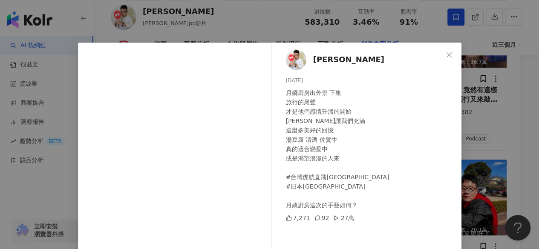
click at [455, 56] on div "阿翰 2025/3/27 月嬌廚房出外景 下集 旅行的尾聲 才是他們感情升溫的開始 謝謝佐賀讓我們充滿 這麼多美好的回憶 湯豆腐 清酒 佐賀牛 真的適合戀愛中…" at bounding box center [369, 147] width 186 height 209
click at [447, 56] on icon "close" at bounding box center [449, 55] width 7 height 7
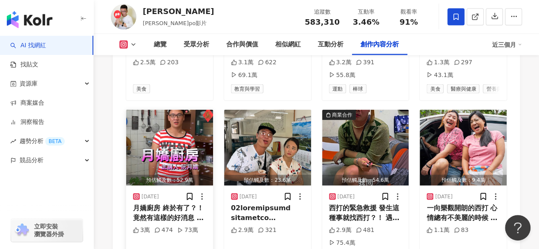
scroll to position [4202, 0]
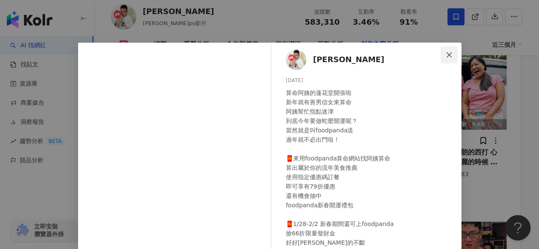
click at [446, 55] on icon "close" at bounding box center [448, 54] width 5 height 5
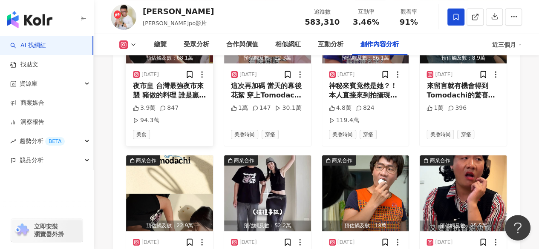
scroll to position [3280, 0]
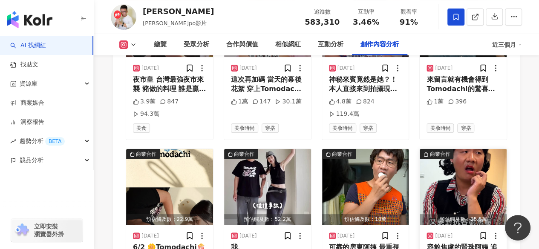
click at [477, 149] on img "button" at bounding box center [463, 187] width 87 height 76
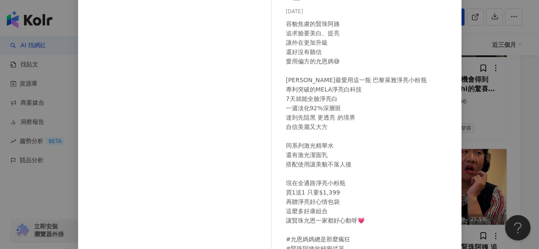
scroll to position [0, 0]
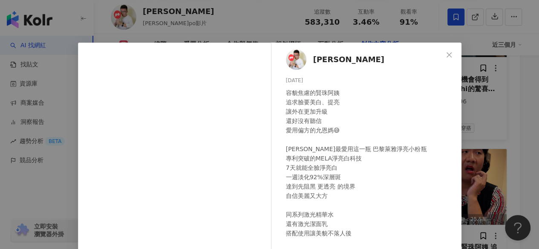
click at [440, 58] on span "Close" at bounding box center [448, 55] width 17 height 7
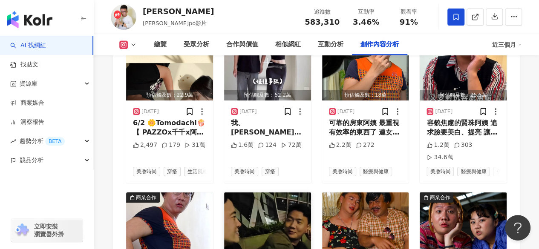
scroll to position [3408, 0]
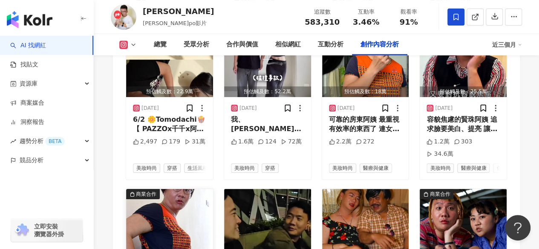
click at [168, 189] on img "button" at bounding box center [169, 227] width 87 height 76
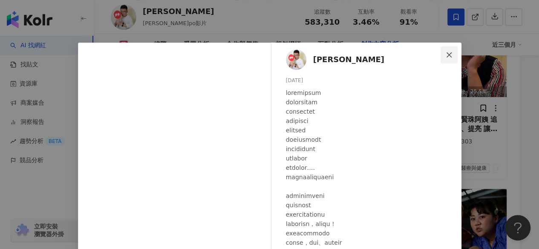
click at [446, 58] on icon "close" at bounding box center [449, 55] width 7 height 7
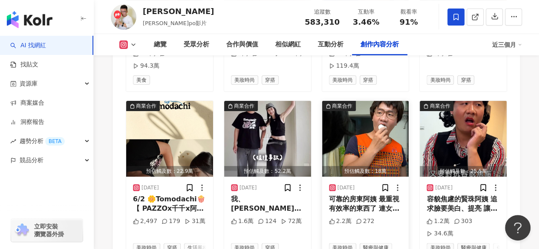
scroll to position [3365, 0]
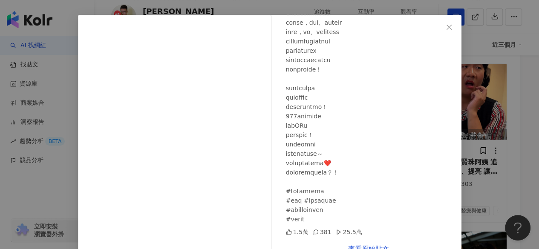
scroll to position [49, 0]
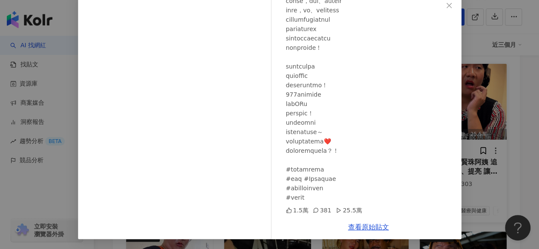
click at [497, 103] on div "阿翰 2025/5/16 1.5萬 381 25.5萬 查看原始貼文" at bounding box center [269, 124] width 539 height 249
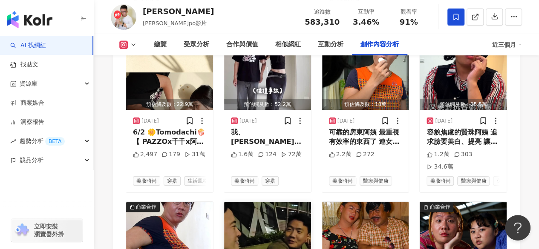
scroll to position [3408, 0]
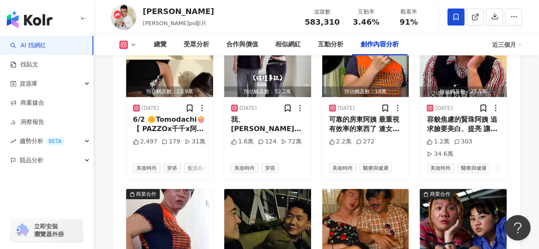
drag, startPoint x: 194, startPoint y: 138, endPoint x: 526, endPoint y: 121, distance: 332.7
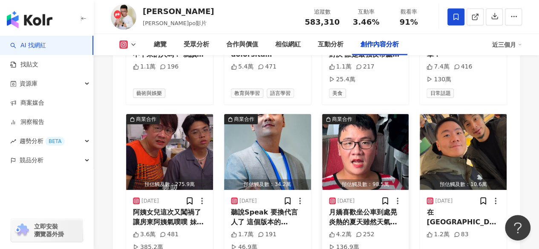
scroll to position [2939, 0]
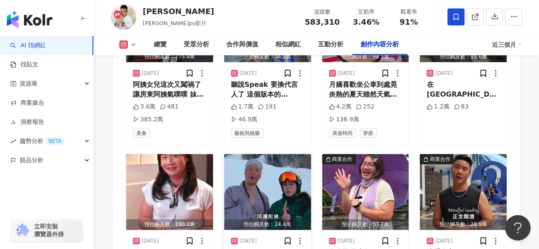
click at [278, 154] on img "button" at bounding box center [267, 192] width 87 height 76
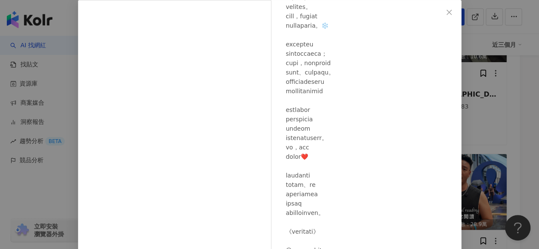
scroll to position [133, 0]
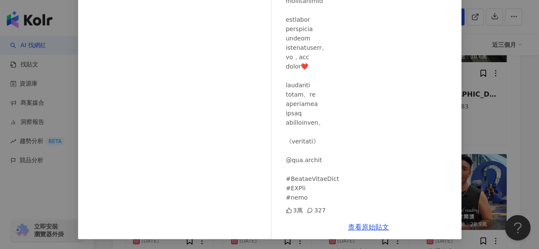
drag, startPoint x: 449, startPoint y: 133, endPoint x: 475, endPoint y: 133, distance: 25.6
click at [452, 133] on div "阿翰 2025/7/8 3萬 327" at bounding box center [369, 62] width 186 height 305
click at [478, 133] on div "阿翰 2025/7/8 3萬 327 查看原始貼文" at bounding box center [269, 124] width 539 height 249
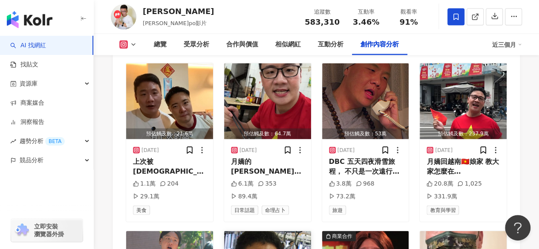
scroll to position [2514, 0]
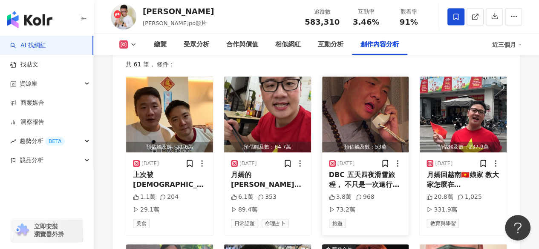
click at [366, 86] on img "button" at bounding box center [365, 115] width 87 height 76
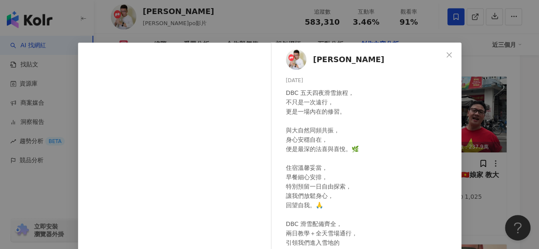
scroll to position [128, 0]
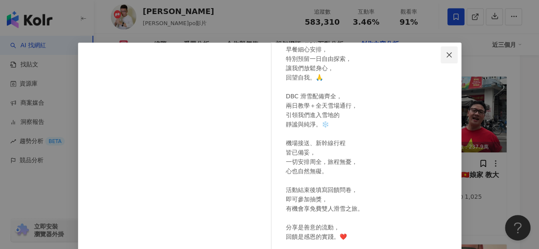
click at [446, 55] on icon "close" at bounding box center [449, 55] width 7 height 7
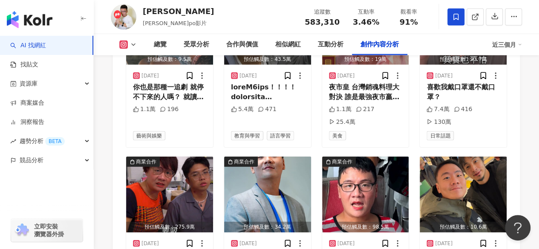
scroll to position [2471, 0]
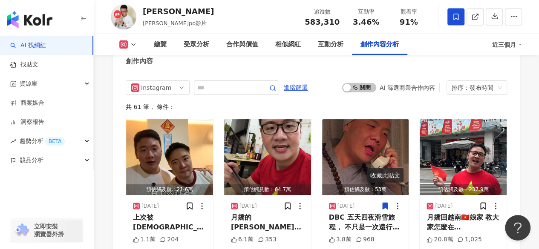
click at [524, 89] on div "總覽 最後更新日期：2025/9/17 解鎖最新數據 近三個月 Instagram 網紅基本資料 性別 男 主要語言 繁體中文 92.9% 網紅類型 健身 ·…" at bounding box center [316, 214] width 445 height 5163
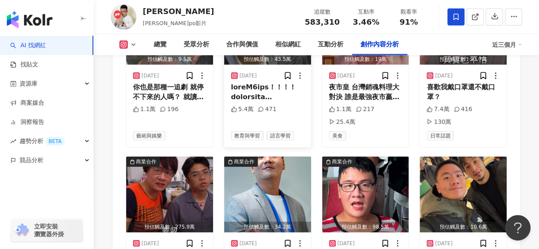
scroll to position [2812, 0]
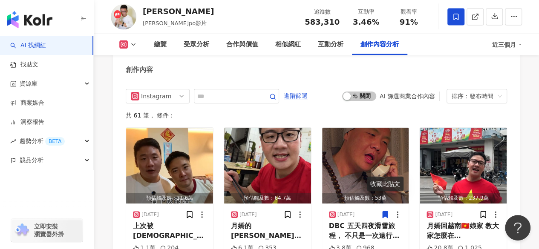
scroll to position [2428, 0]
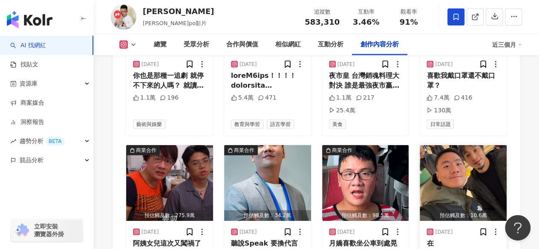
scroll to position [2812, 0]
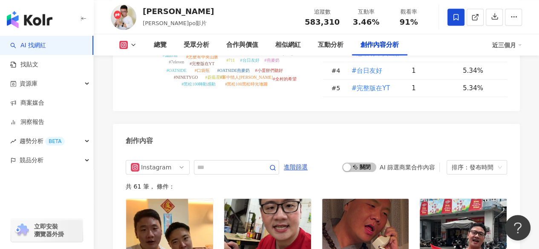
scroll to position [2457, 0]
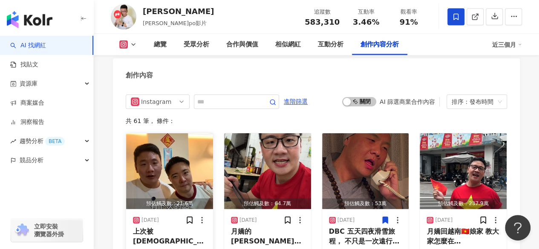
click at [184, 133] on img "button" at bounding box center [169, 171] width 87 height 76
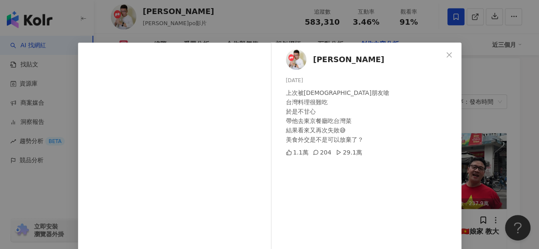
drag, startPoint x: 451, startPoint y: 54, endPoint x: 448, endPoint y: 64, distance: 11.0
click at [451, 54] on span "Close" at bounding box center [448, 55] width 17 height 7
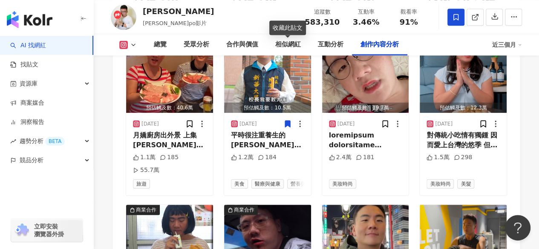
scroll to position [3948, 0]
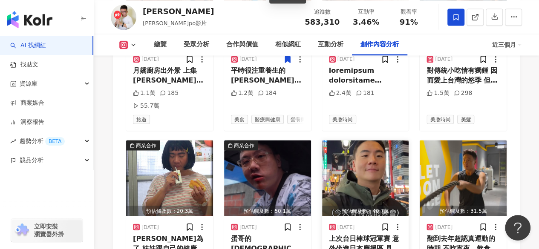
click at [374, 140] on img "button" at bounding box center [365, 178] width 87 height 76
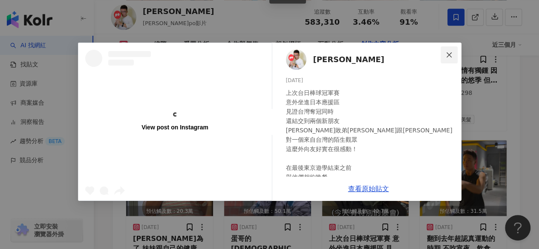
click at [447, 57] on icon "close" at bounding box center [449, 55] width 7 height 7
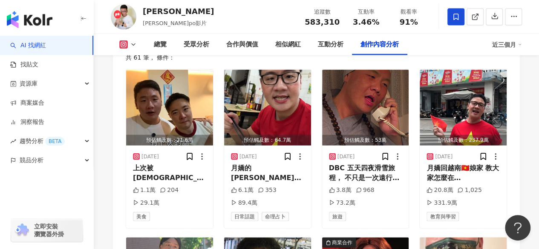
scroll to position [2522, 0]
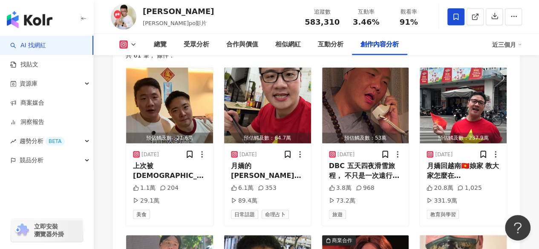
click at [523, 154] on div "總覽 最後更新日期：2025/9/17 解鎖最新數據 近三個月 Instagram 網紅基本資料 性別 男 主要語言 繁體中文 92.9% 網紅類型 健身 ·…" at bounding box center [316, 162] width 445 height 5163
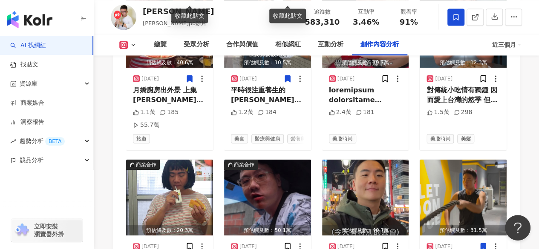
scroll to position [3971, 0]
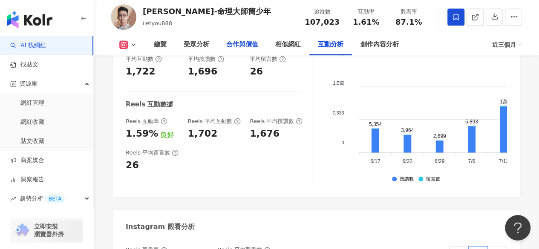
scroll to position [2010, 0]
